Goal: Transaction & Acquisition: Obtain resource

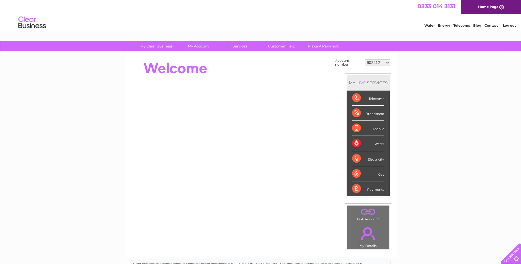
click at [388, 62] on select "902412 902414 902418 30265946 30269145 30291735" at bounding box center [377, 62] width 25 height 7
select select "30269145"
click at [365, 59] on select "902412 902414 902418 30265946 30269145 30291735" at bounding box center [377, 62] width 25 height 7
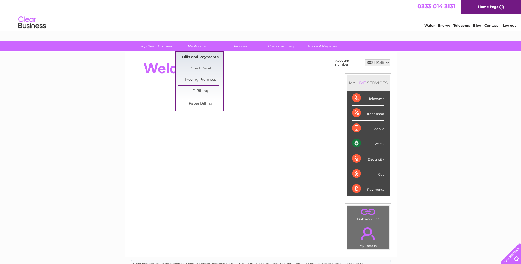
click at [195, 57] on link "Bills and Payments" at bounding box center [200, 57] width 45 height 11
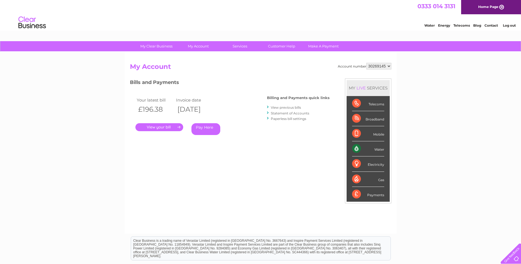
click at [163, 128] on link "." at bounding box center [160, 127] width 48 height 8
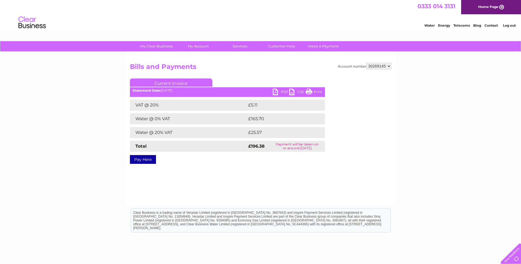
click at [282, 91] on link "PDF" at bounding box center [281, 93] width 16 height 8
